Goal: Task Accomplishment & Management: Use online tool/utility

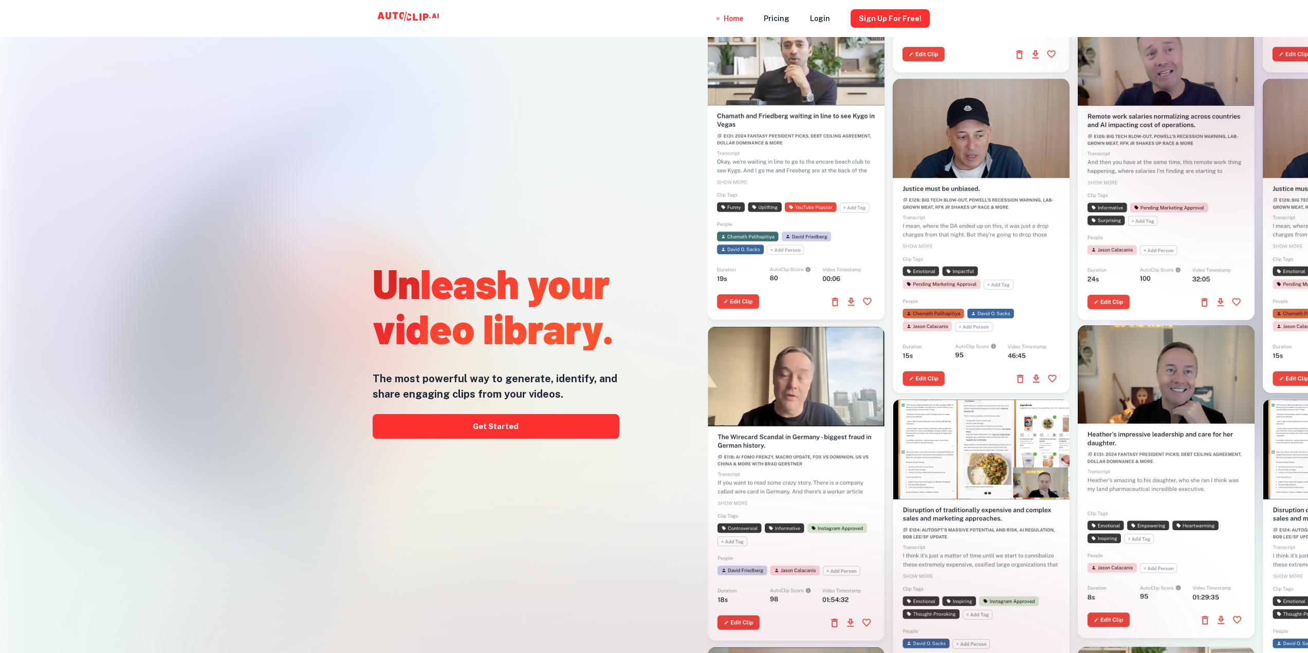
click at [551, 151] on div "Unleash your video library. The most powerful way to generate, identify, and sh…" at bounding box center [496, 347] width 247 height 653
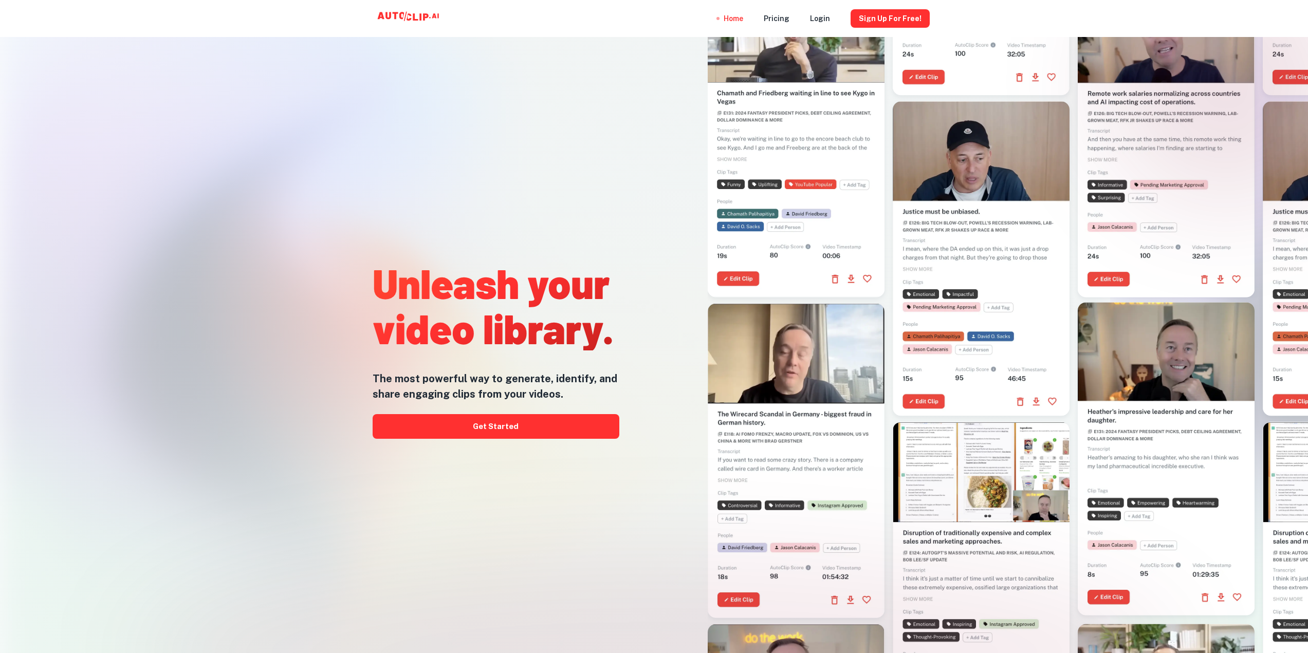
click at [476, 148] on div "Unleash your video library. The most powerful way to generate, identify, and sh…" at bounding box center [496, 347] width 247 height 653
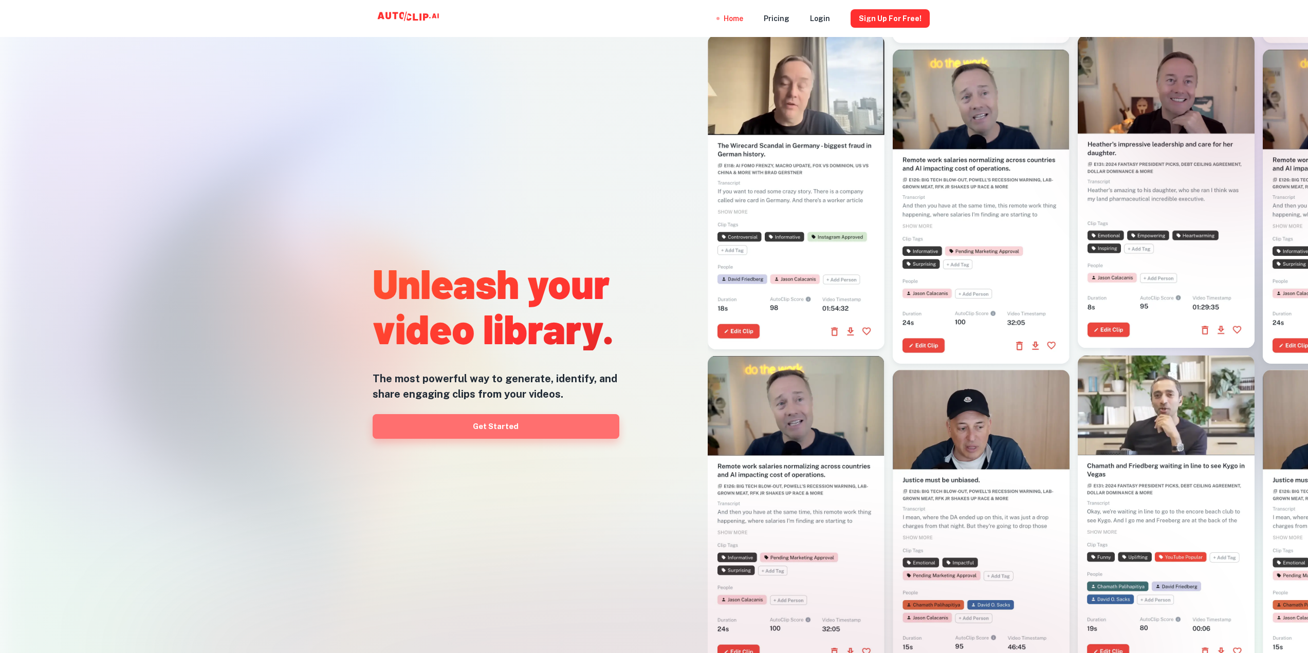
click at [462, 428] on link "Get Started" at bounding box center [496, 426] width 247 height 25
